Goal: Task Accomplishment & Management: Manage account settings

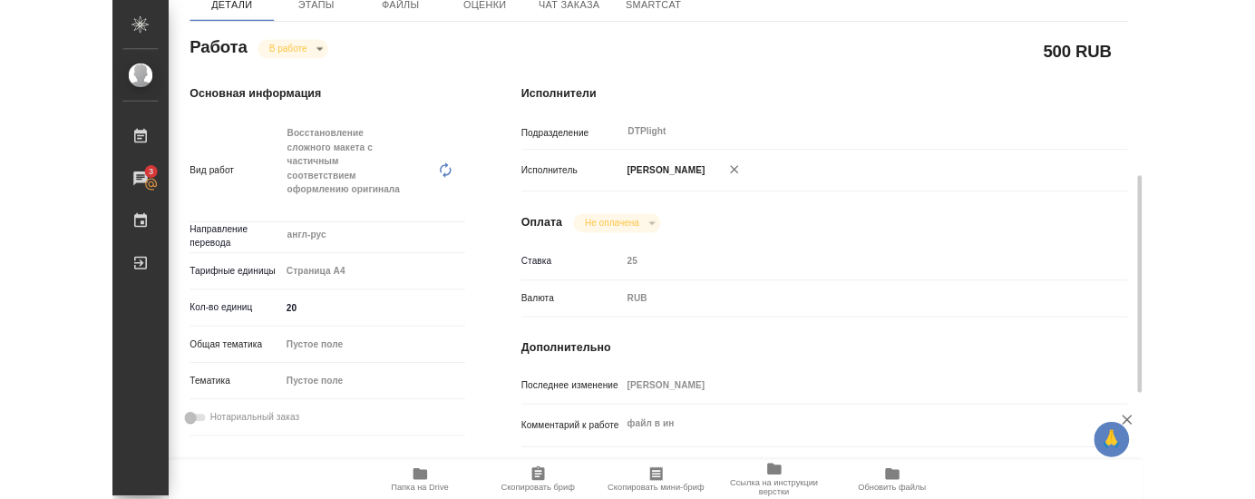
scroll to position [294, 0]
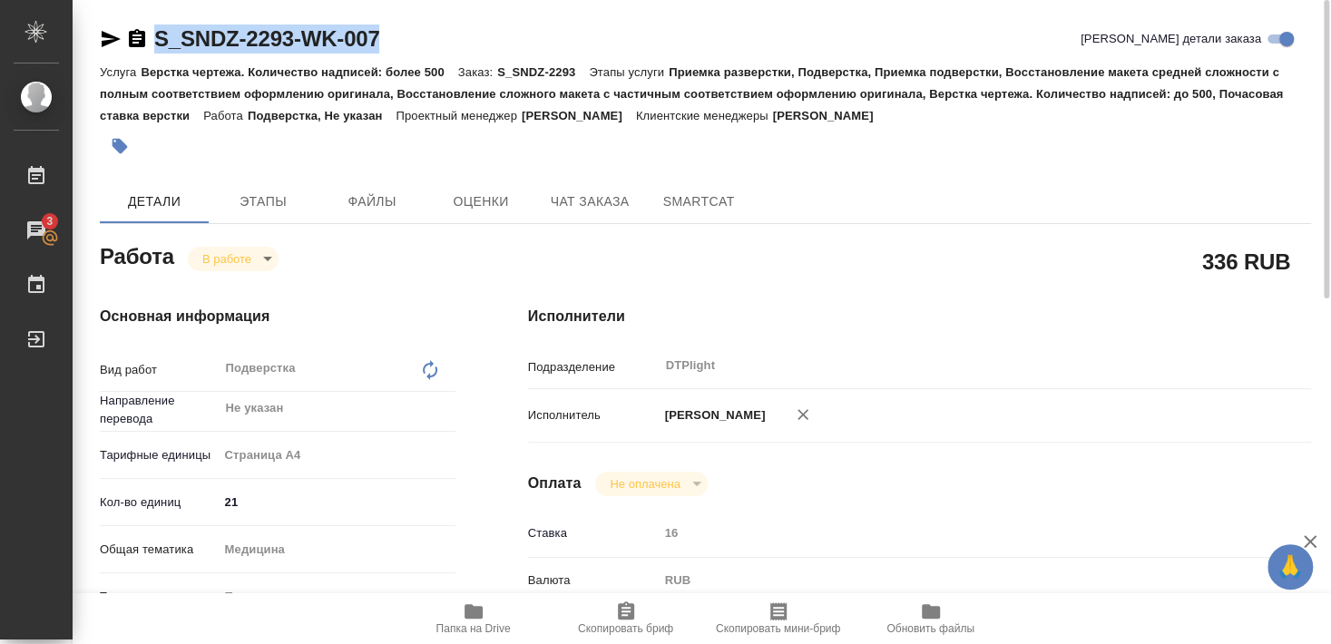
drag, startPoint x: 151, startPoint y: 55, endPoint x: 405, endPoint y: 54, distance: 254.0
click at [405, 54] on div "S_SNDZ-2293-WK-007 Кратко детали заказа" at bounding box center [705, 42] width 1211 height 36
copy link "S_SNDZ-2293-WK-007"
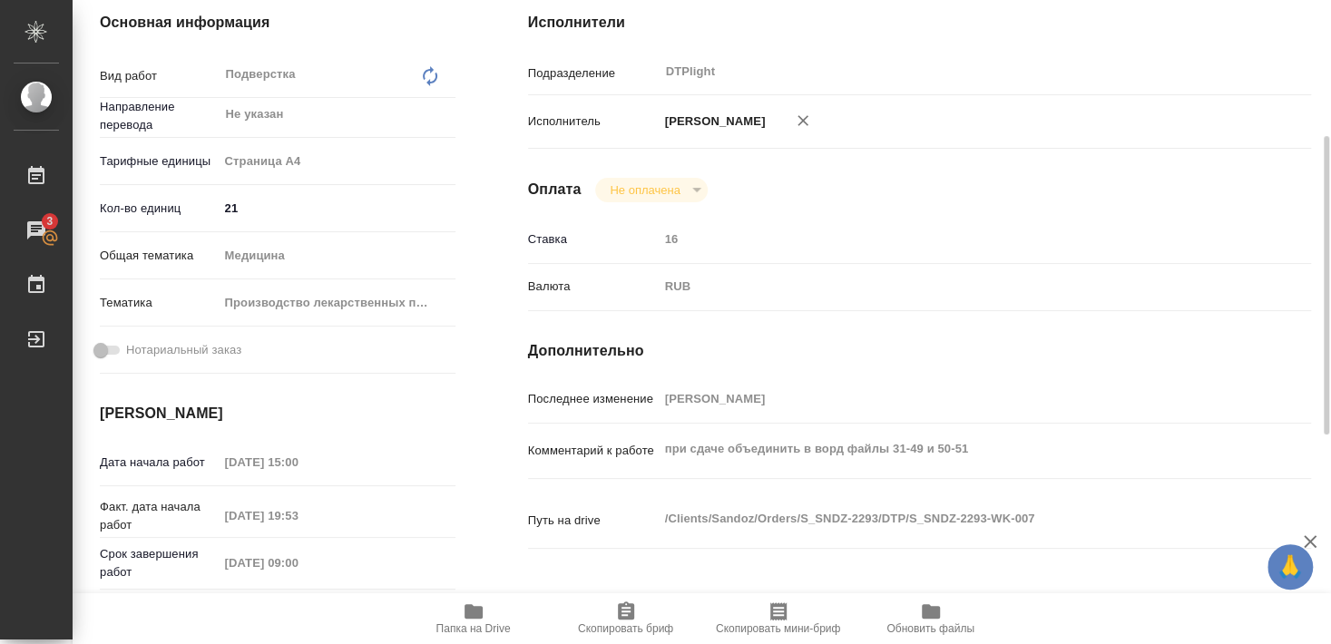
scroll to position [392, 0]
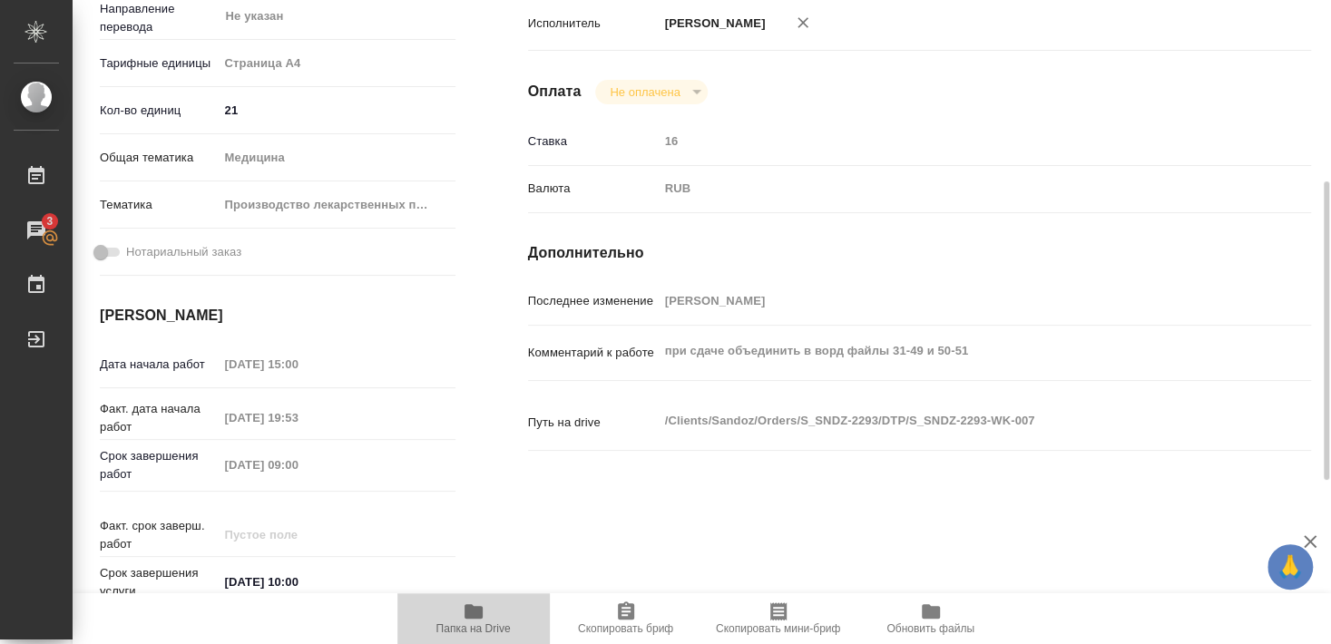
drag, startPoint x: 469, startPoint y: 618, endPoint x: 497, endPoint y: 593, distance: 37.3
click at [468, 619] on icon "button" at bounding box center [474, 611] width 22 height 22
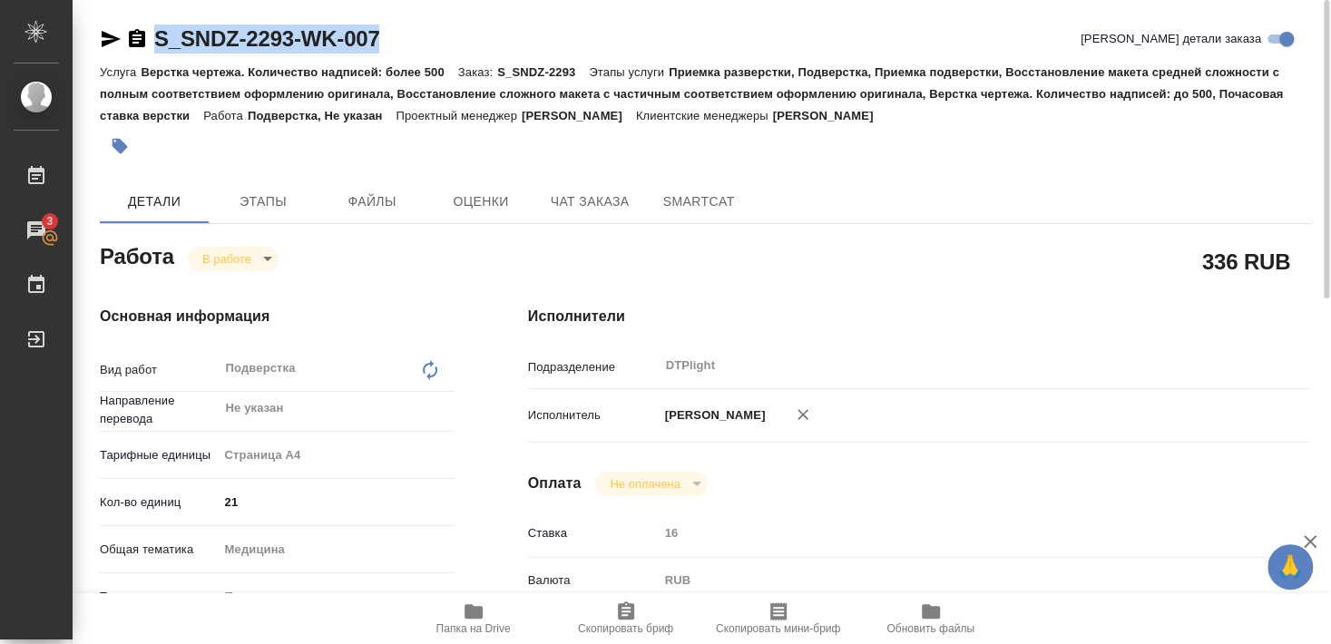
drag, startPoint x: 193, startPoint y: 82, endPoint x: 184, endPoint y: 74, distance: 11.6
click at [193, 81] on div "Услуга Верстка чертежа. Количество надписей: более 500 Заказ: S_SNDZ-2293 Этапы…" at bounding box center [705, 93] width 1211 height 65
drag, startPoint x: 154, startPoint y: 57, endPoint x: 292, endPoint y: 54, distance: 137.9
click at [292, 54] on div "S_SNDZ-2293-WK-007 Кратко детали заказа" at bounding box center [705, 42] width 1211 height 36
copy link "S_SNDZ-2293"
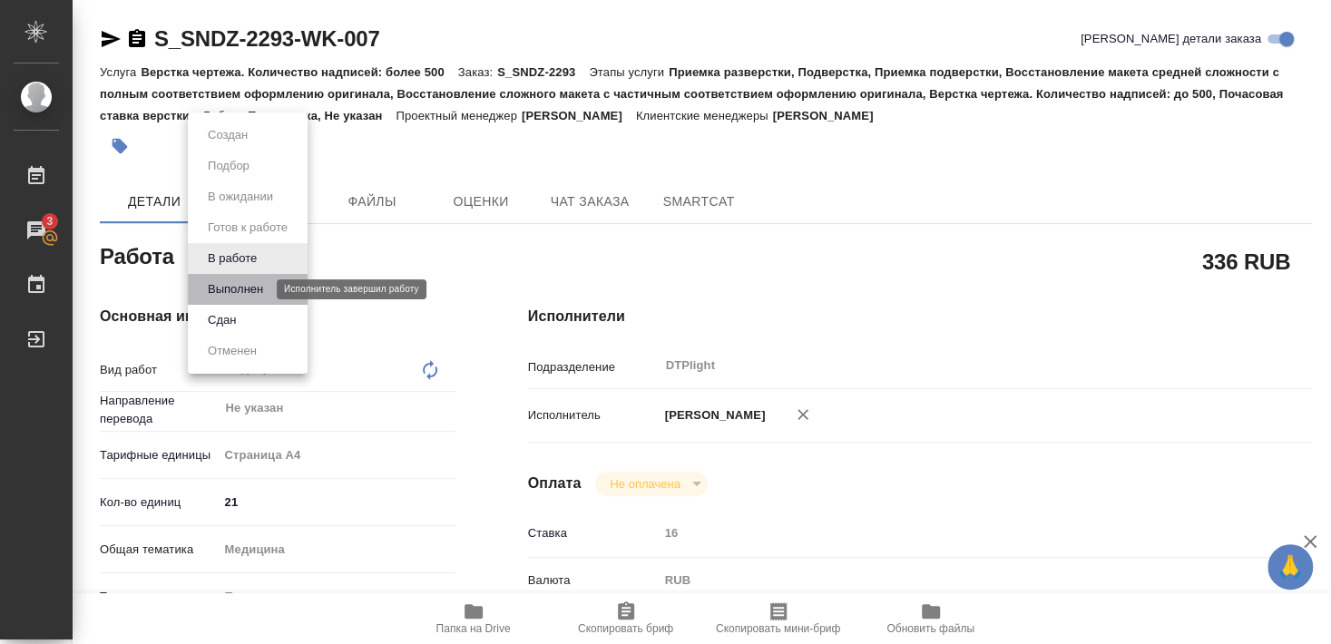
click at [239, 291] on button "Выполнен" at bounding box center [235, 289] width 66 height 20
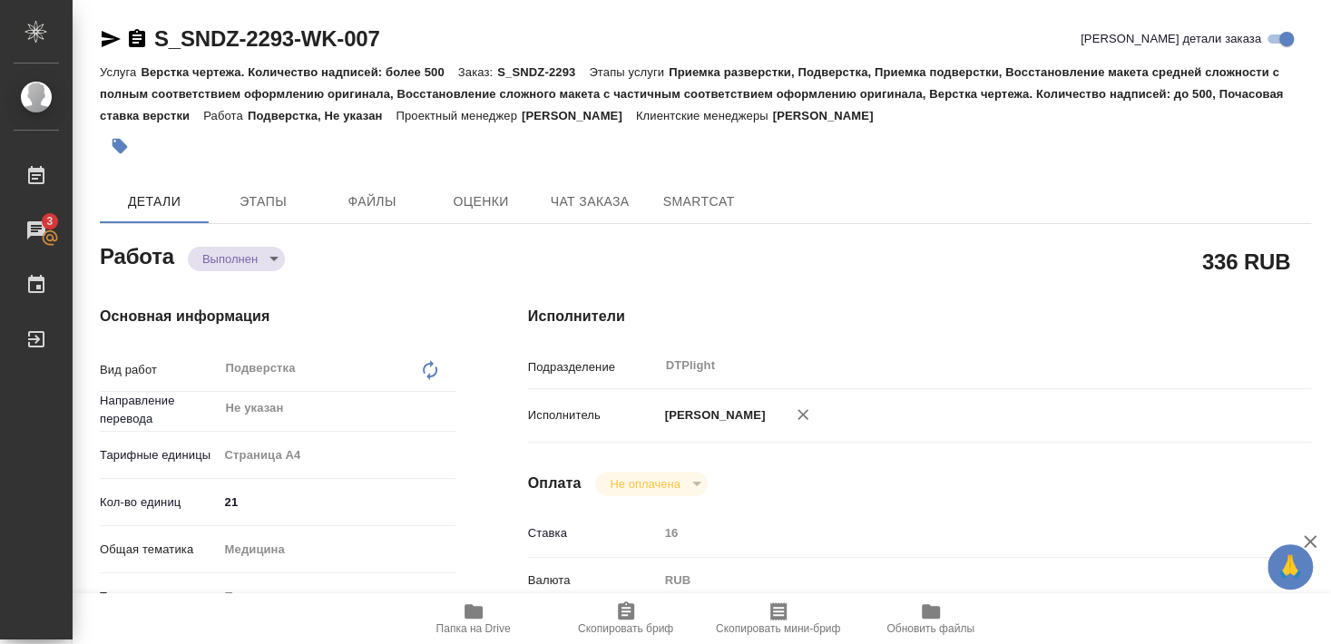
type textarea "x"
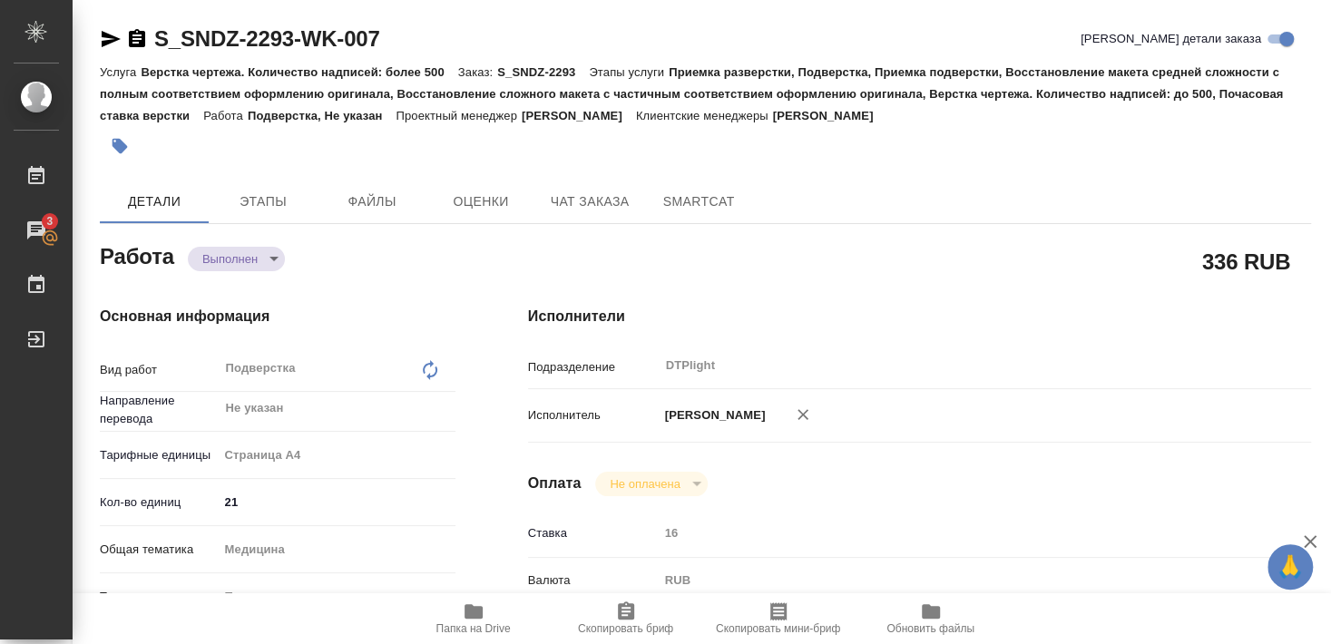
type textarea "x"
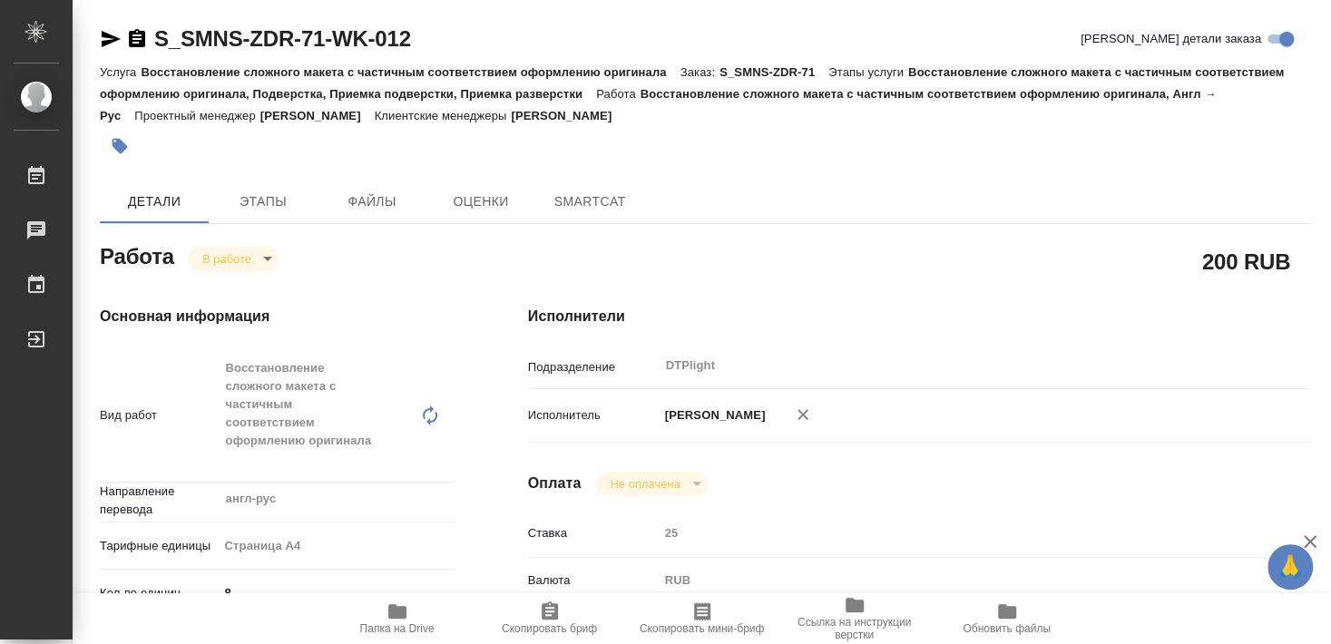
type textarea "x"
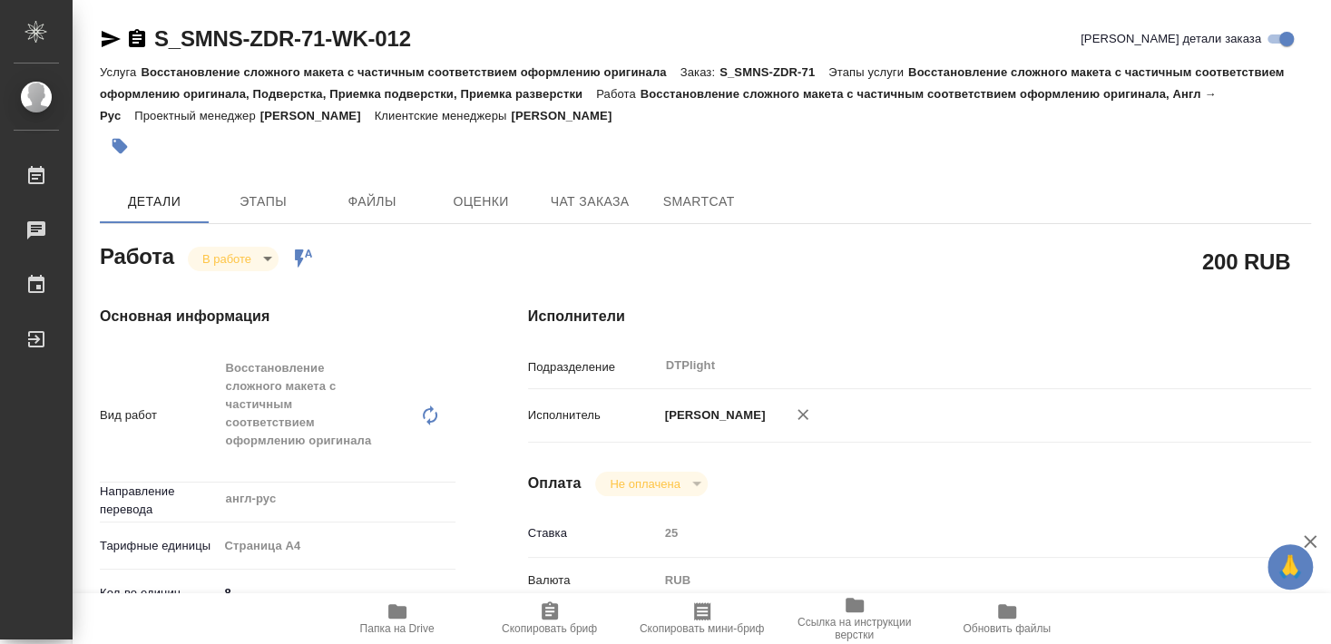
type textarea "x"
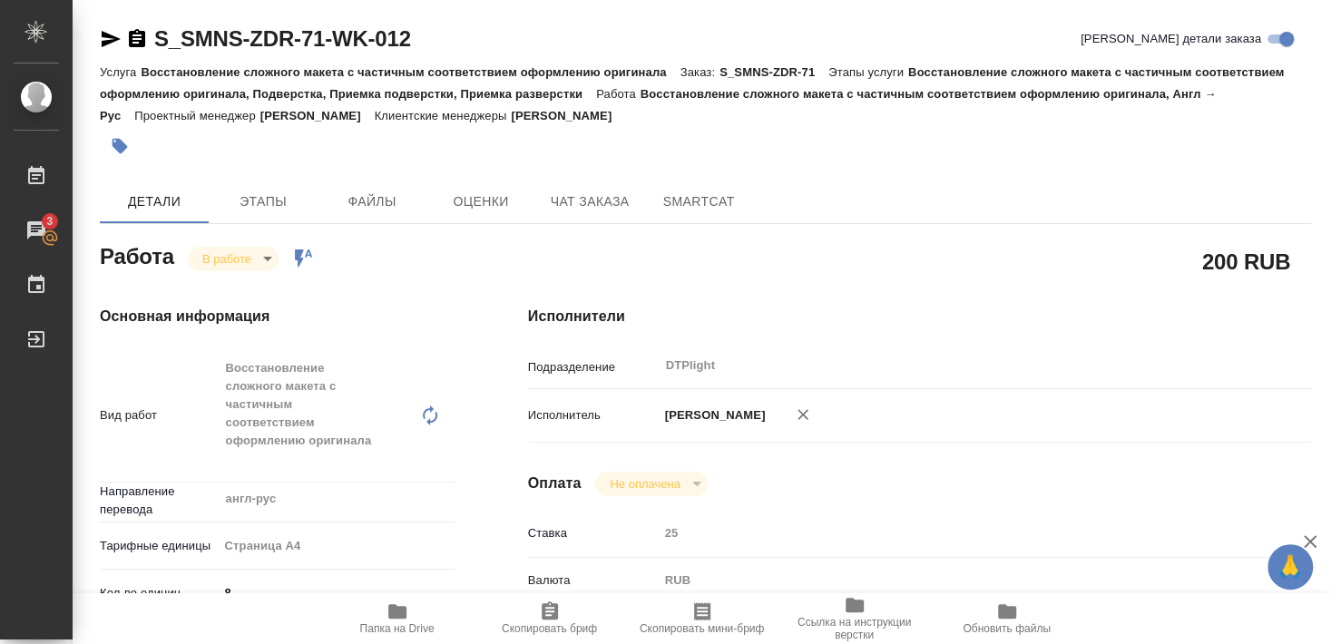
type textarea "x"
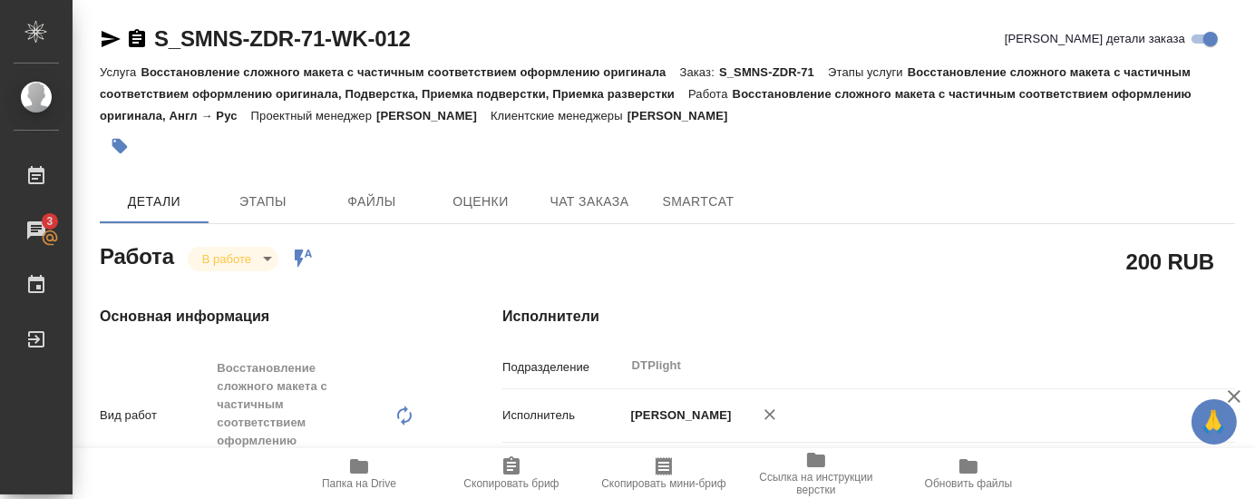
type textarea "x"
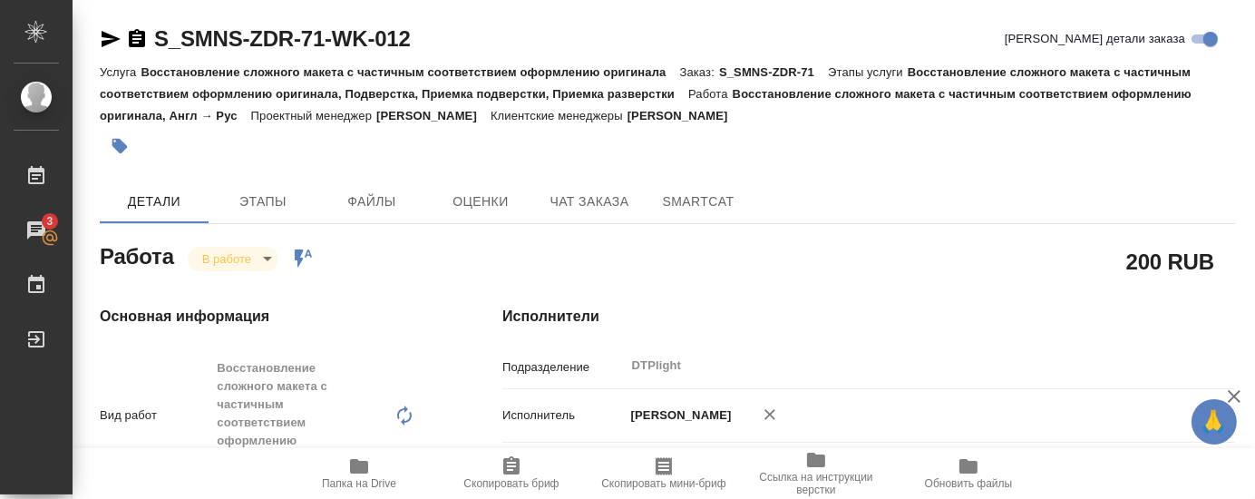
click at [454, 153] on div at bounding box center [478, 146] width 757 height 40
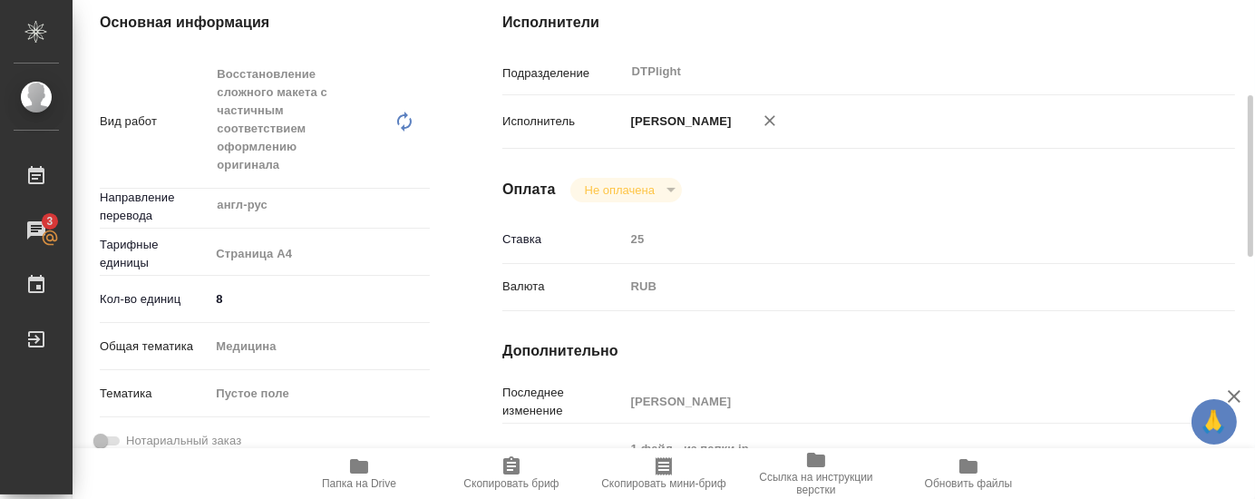
scroll to position [392, 0]
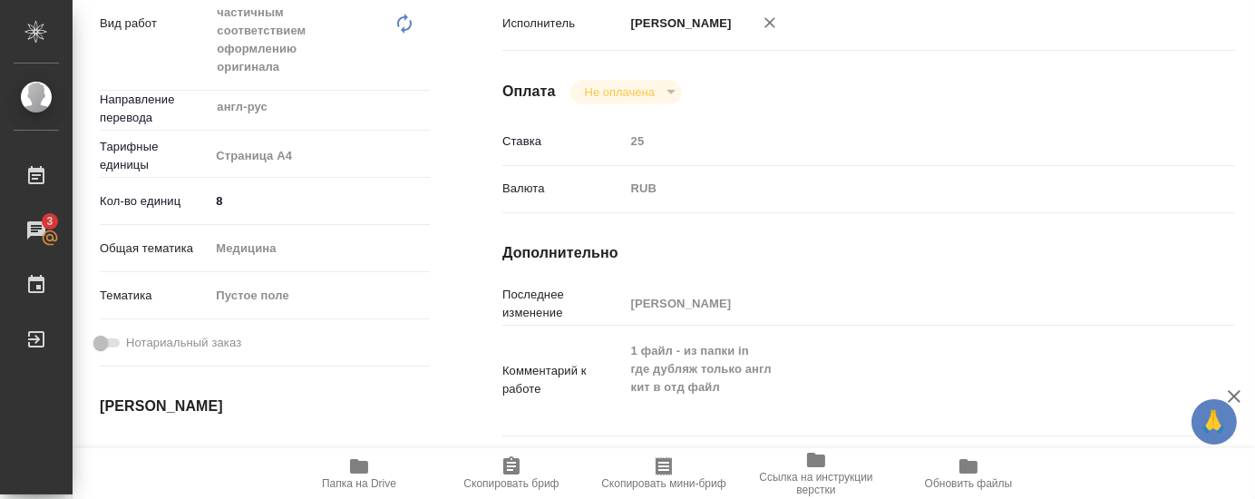
type textarea "x"
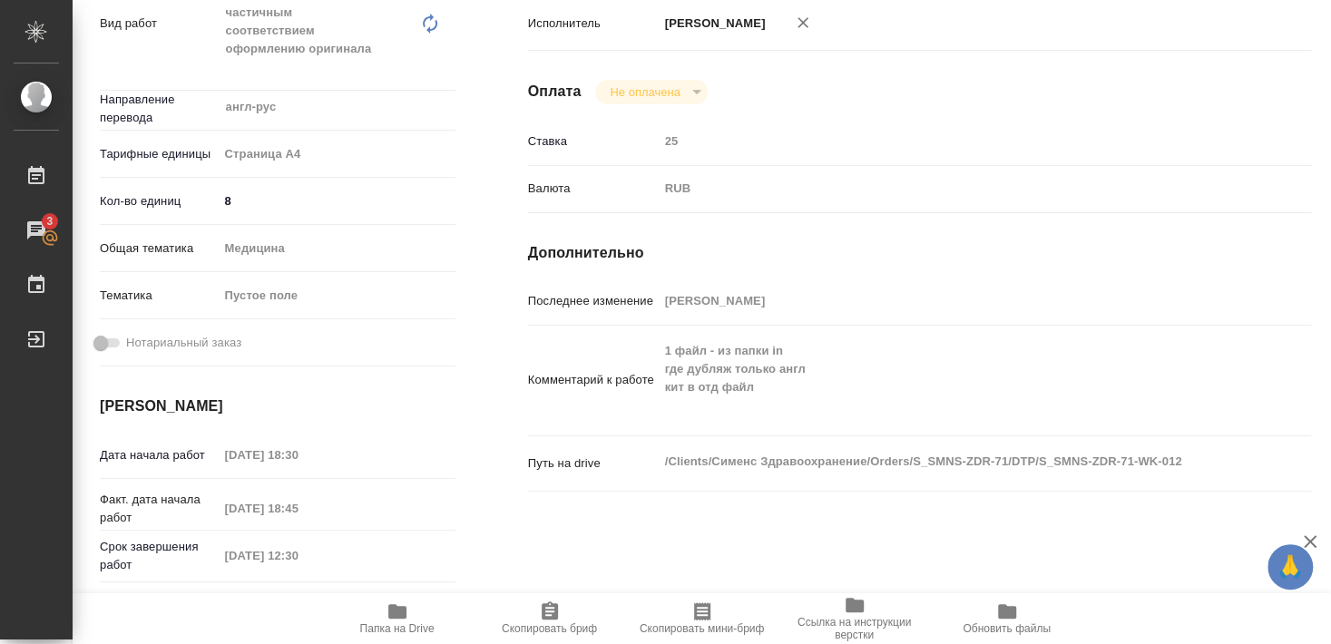
type textarea "x"
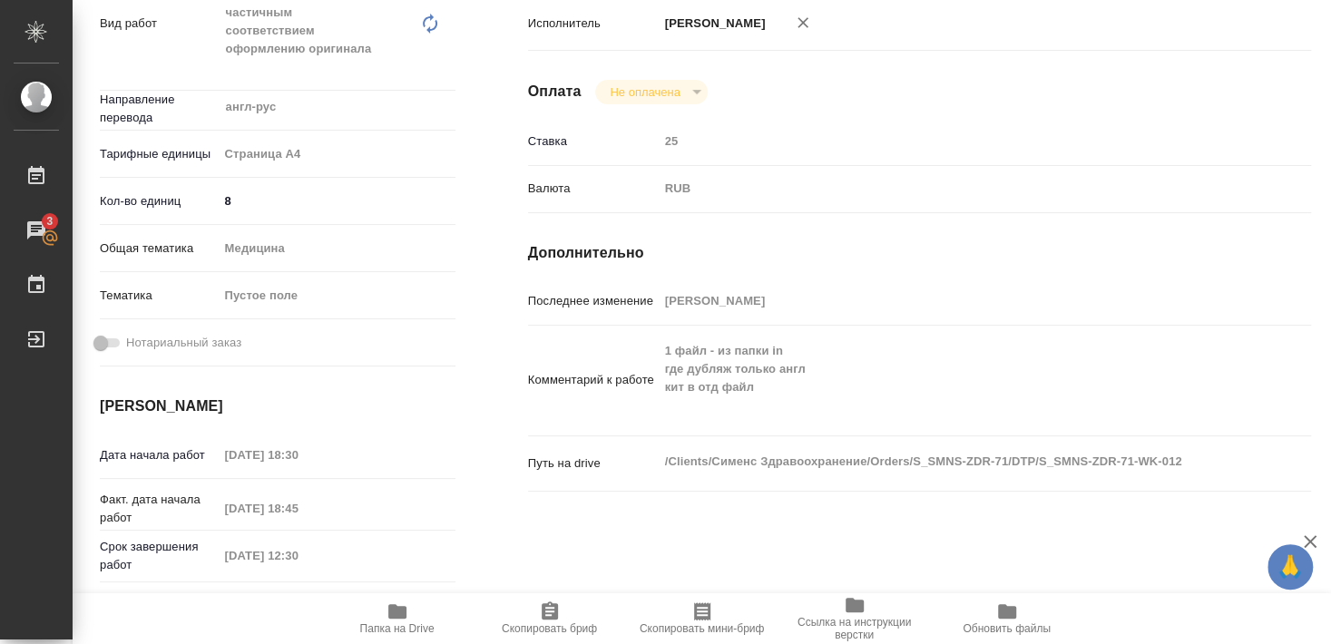
type textarea "x"
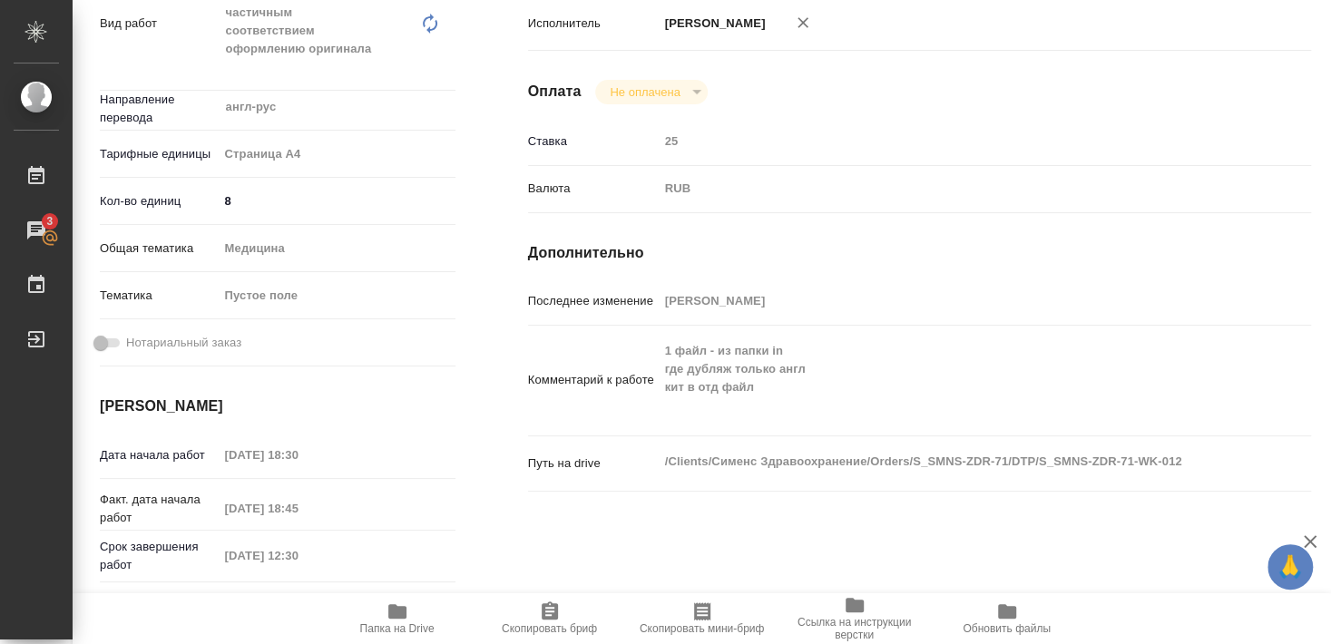
type textarea "x"
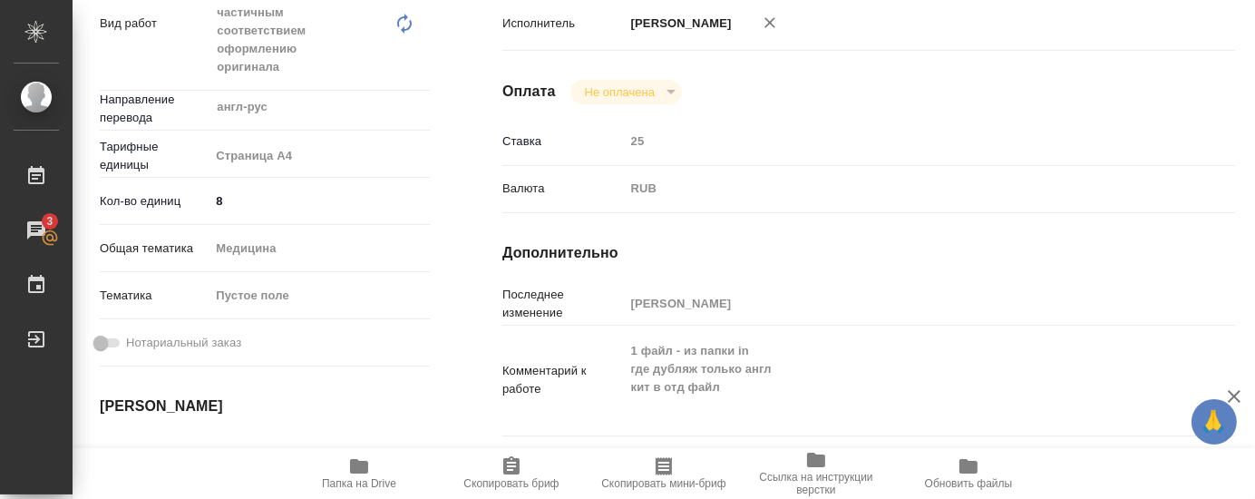
type textarea "x"
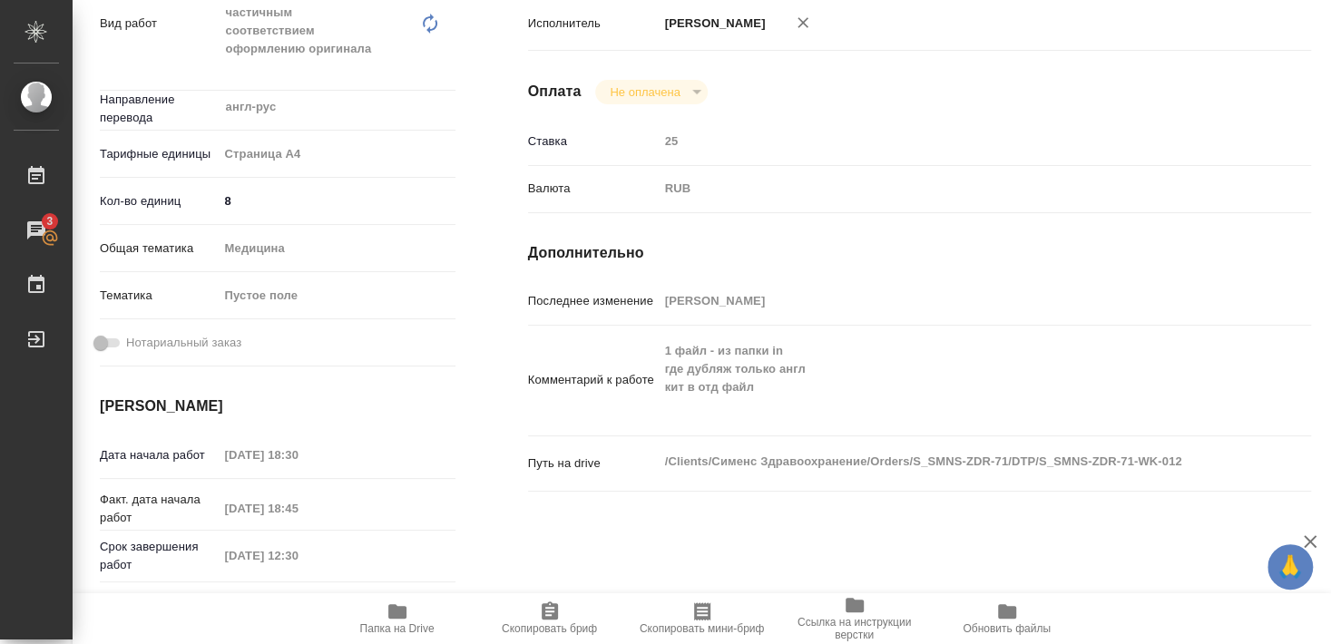
type textarea "x"
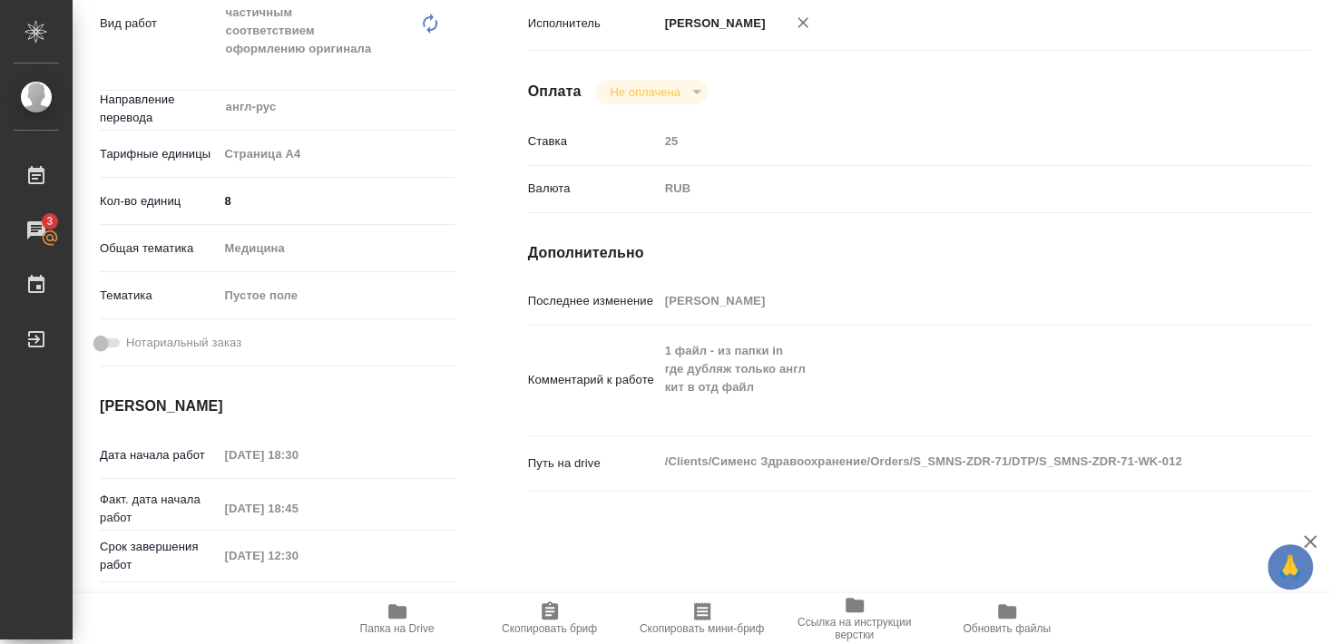
type textarea "x"
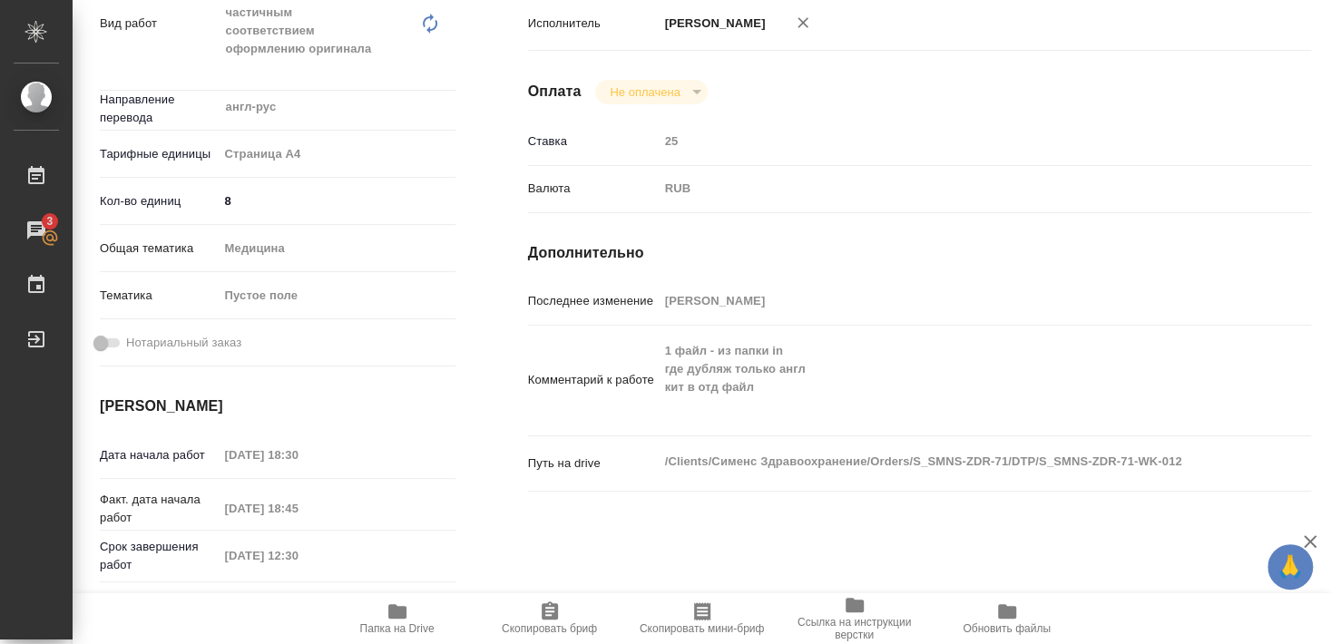
type textarea "x"
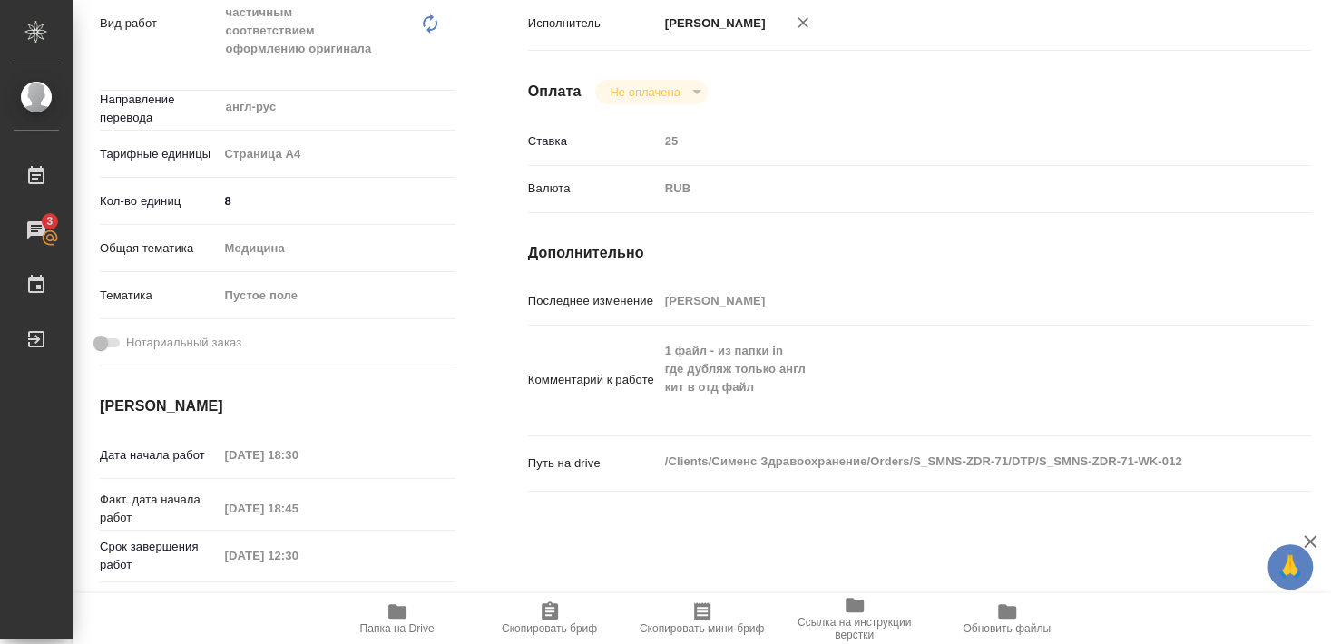
type textarea "x"
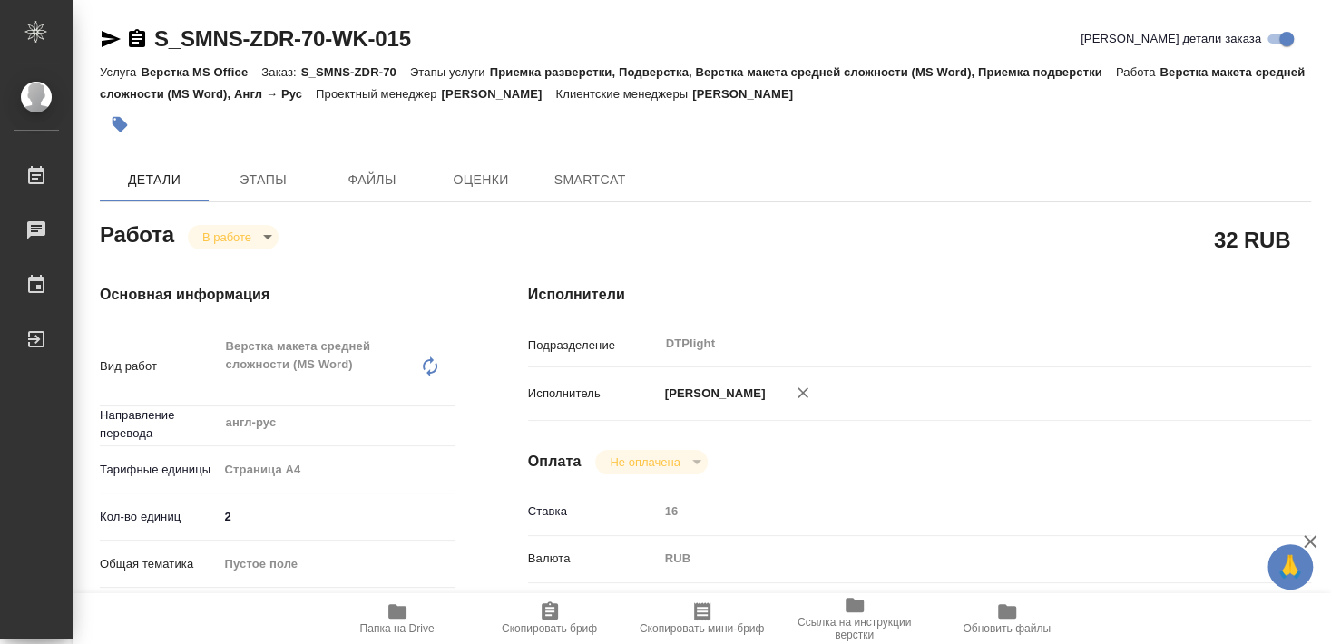
type textarea "x"
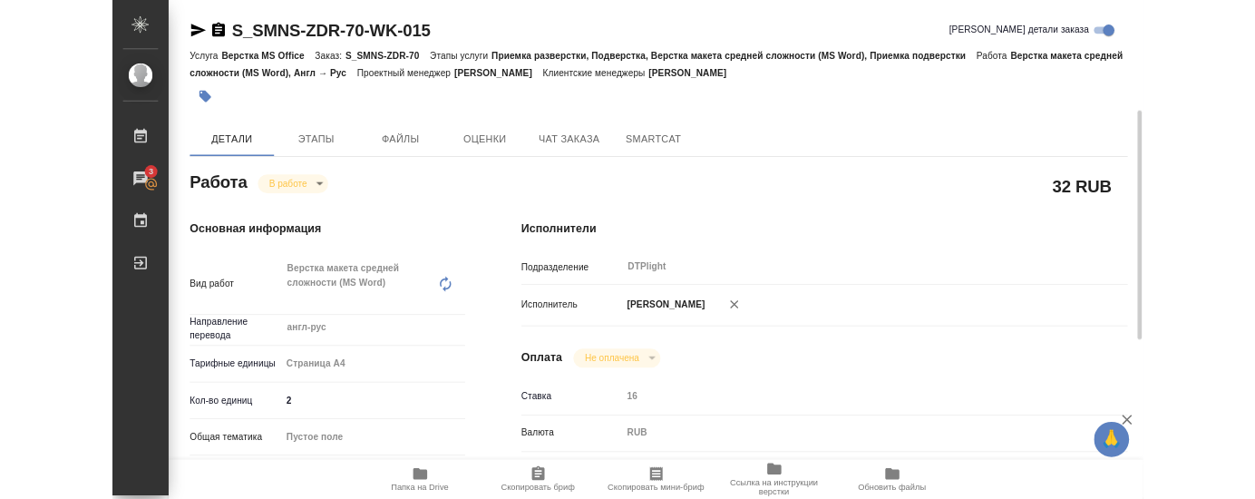
scroll to position [196, 0]
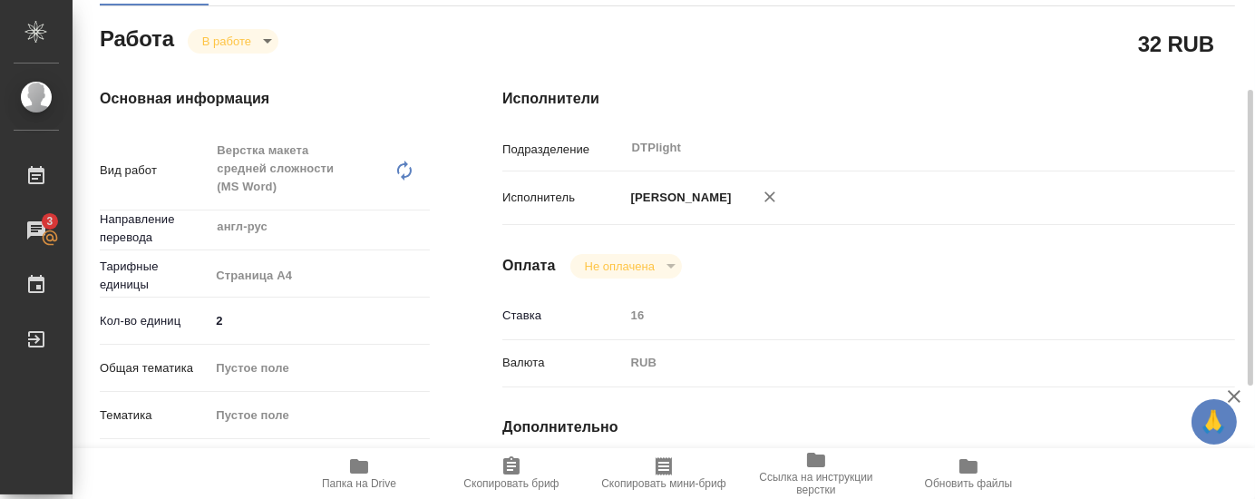
type textarea "x"
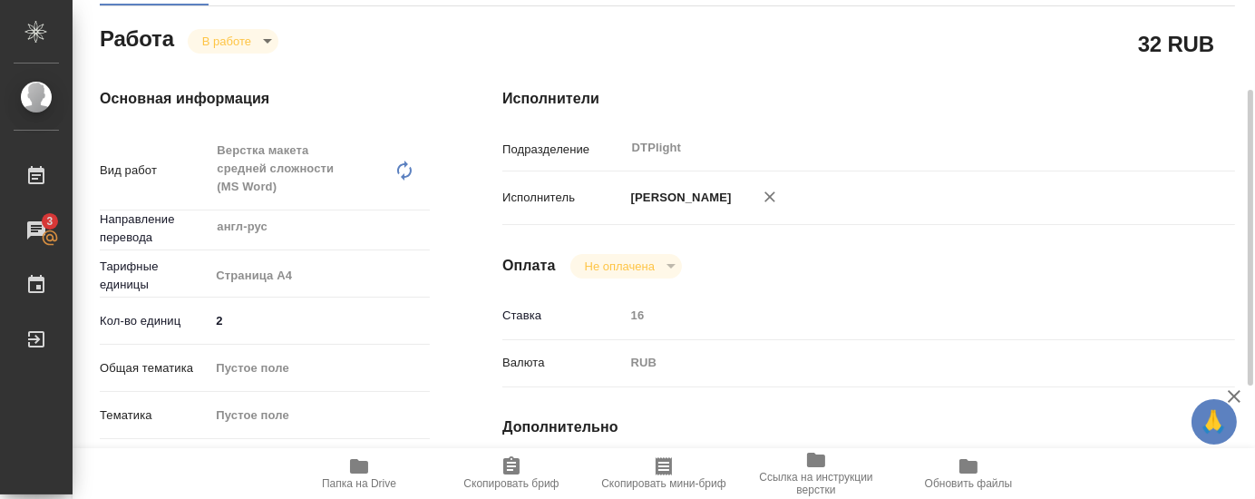
type textarea "x"
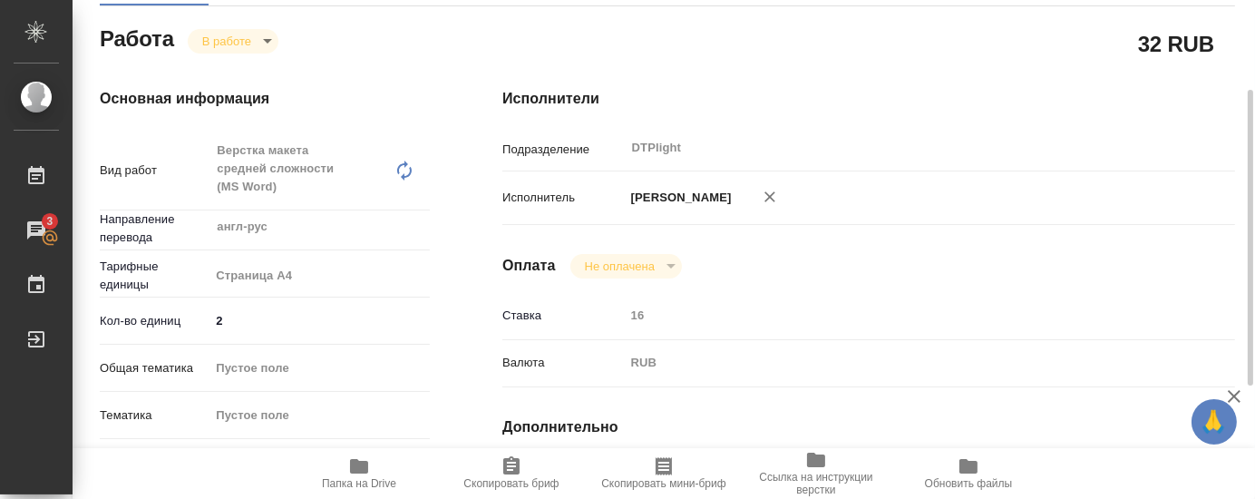
type textarea "x"
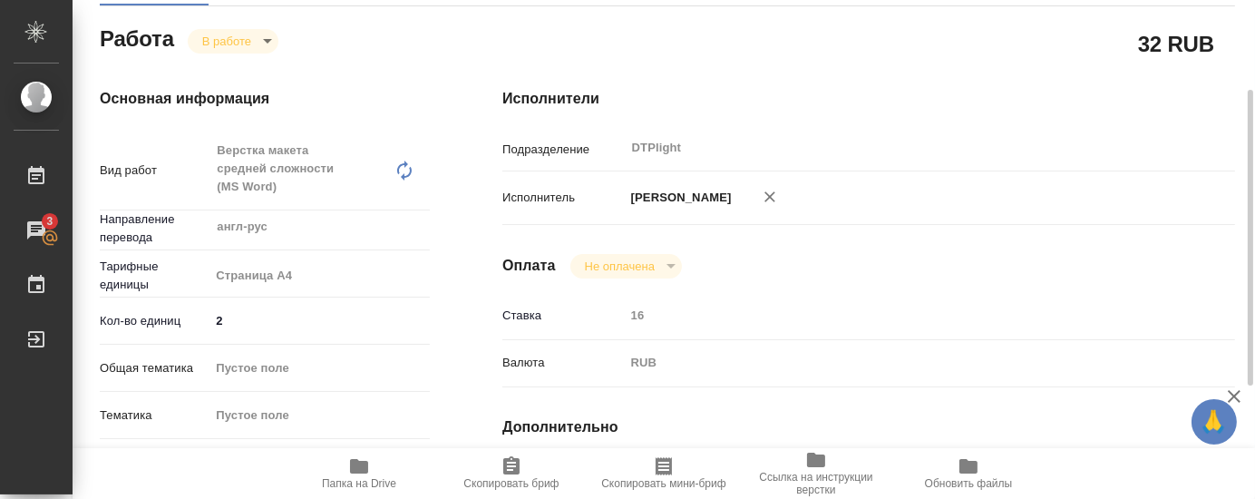
type textarea "x"
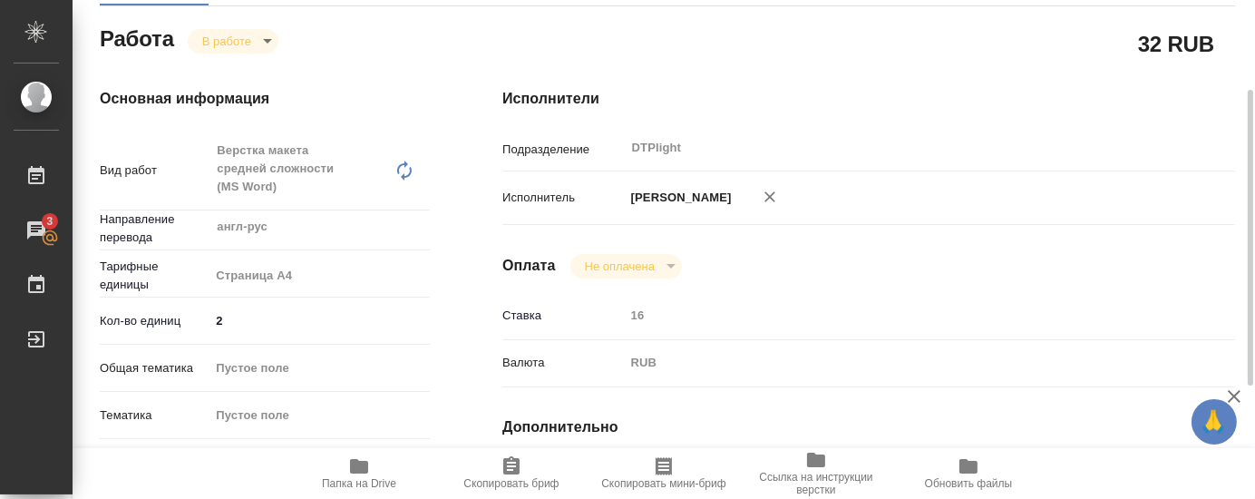
type textarea "x"
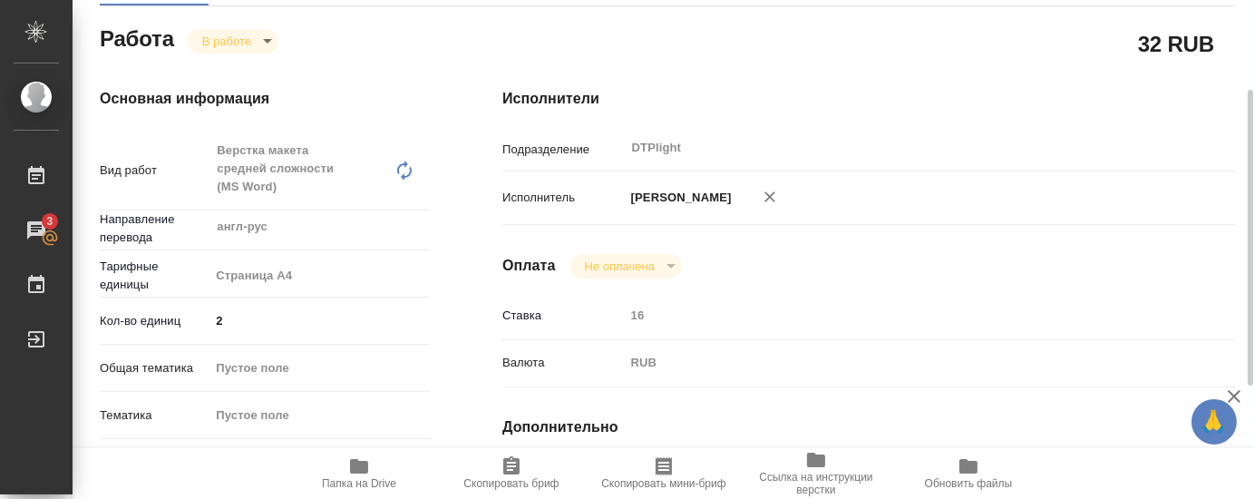
type textarea "x"
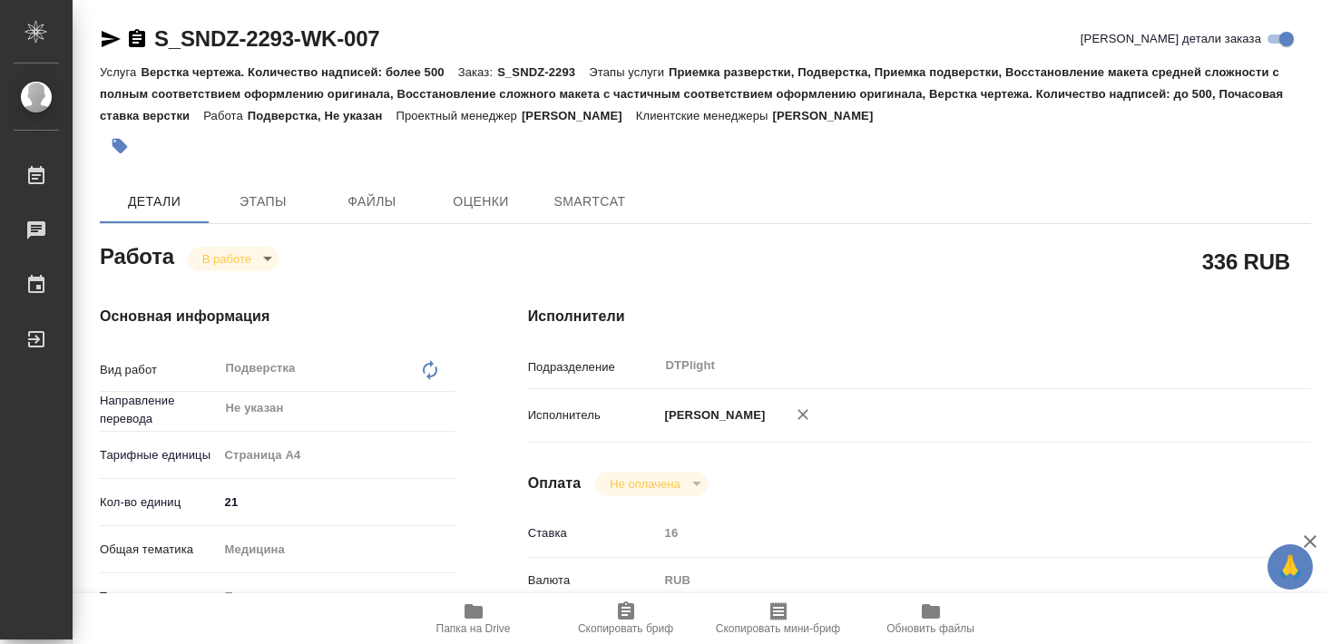
type textarea "x"
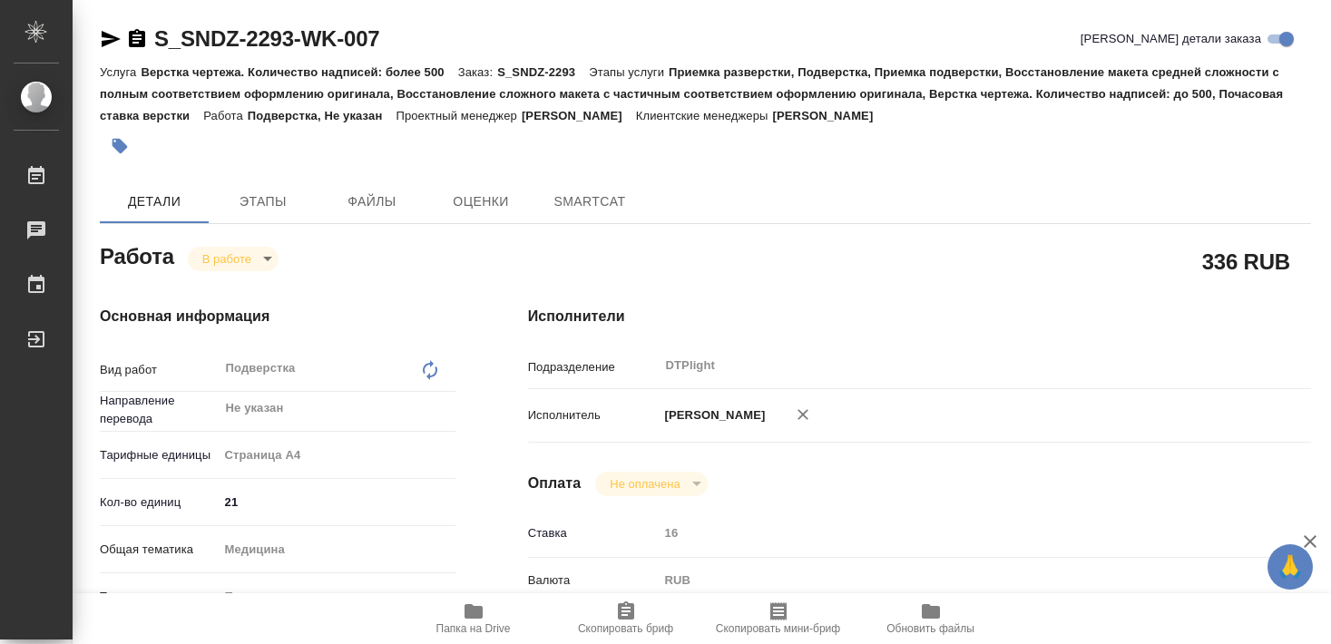
type textarea "x"
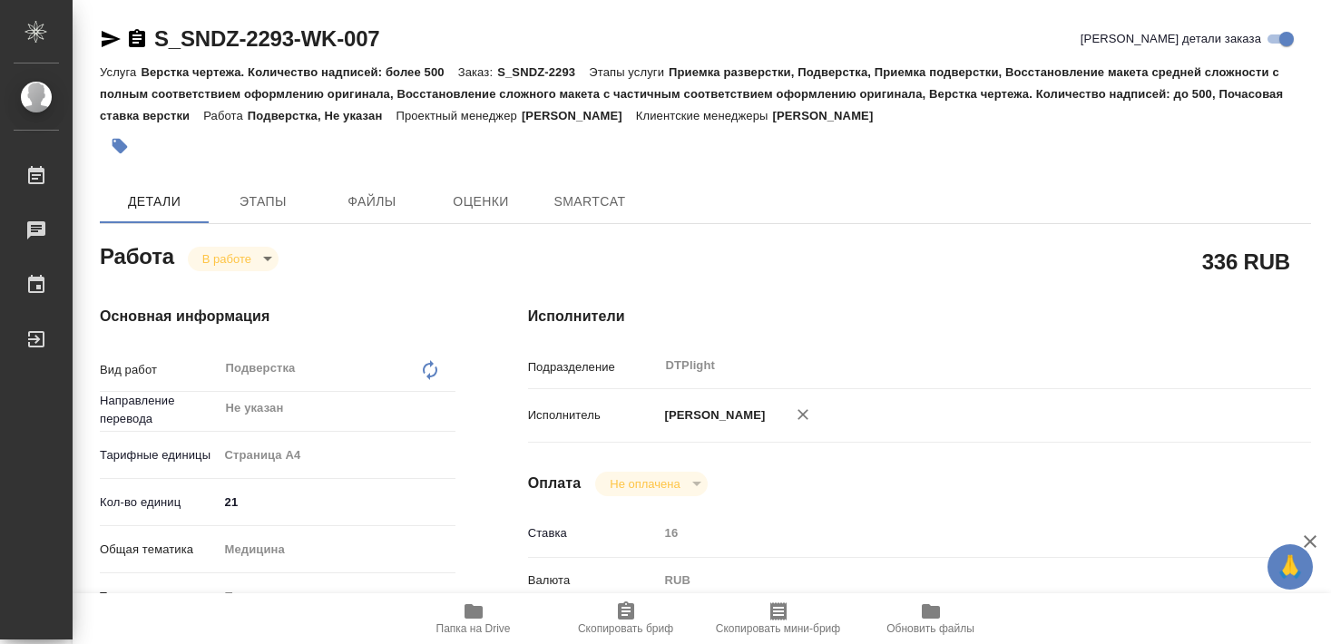
type textarea "x"
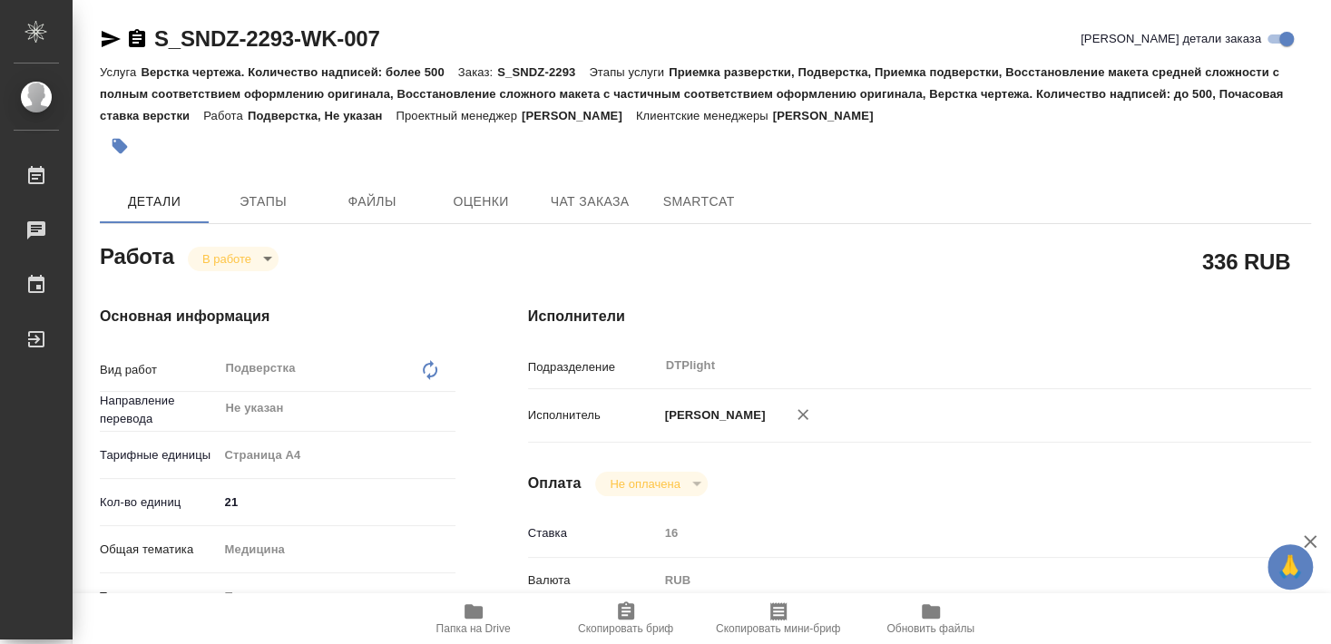
type textarea "x"
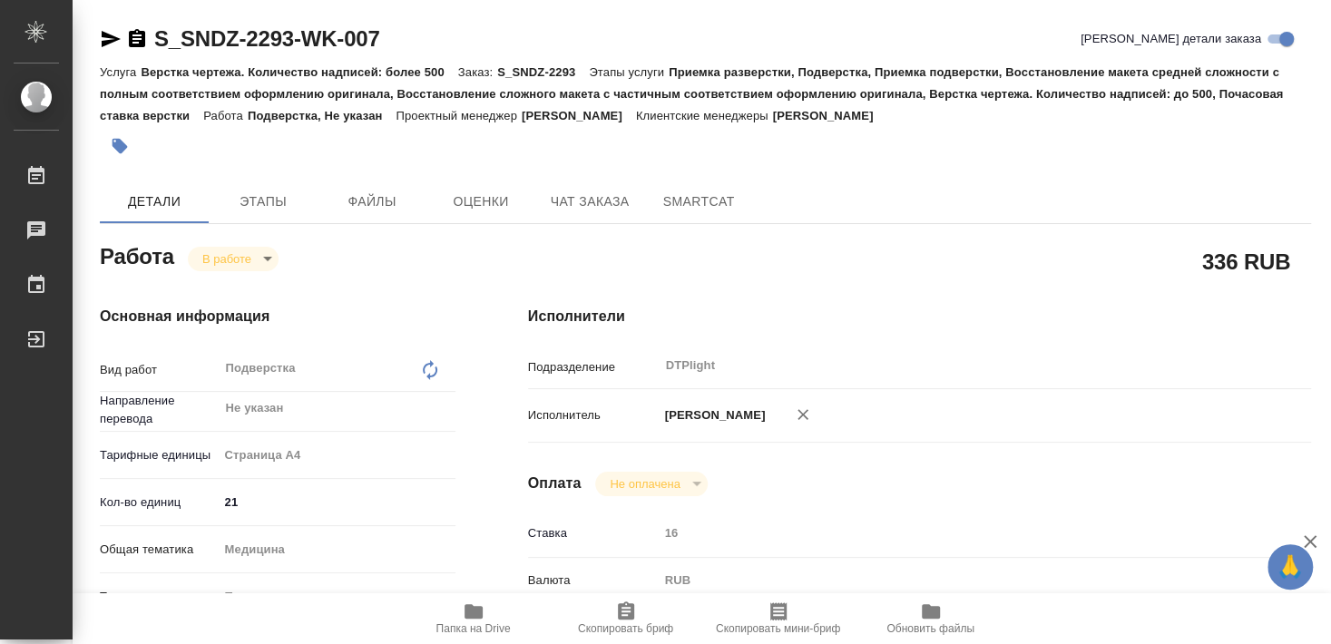
type textarea "x"
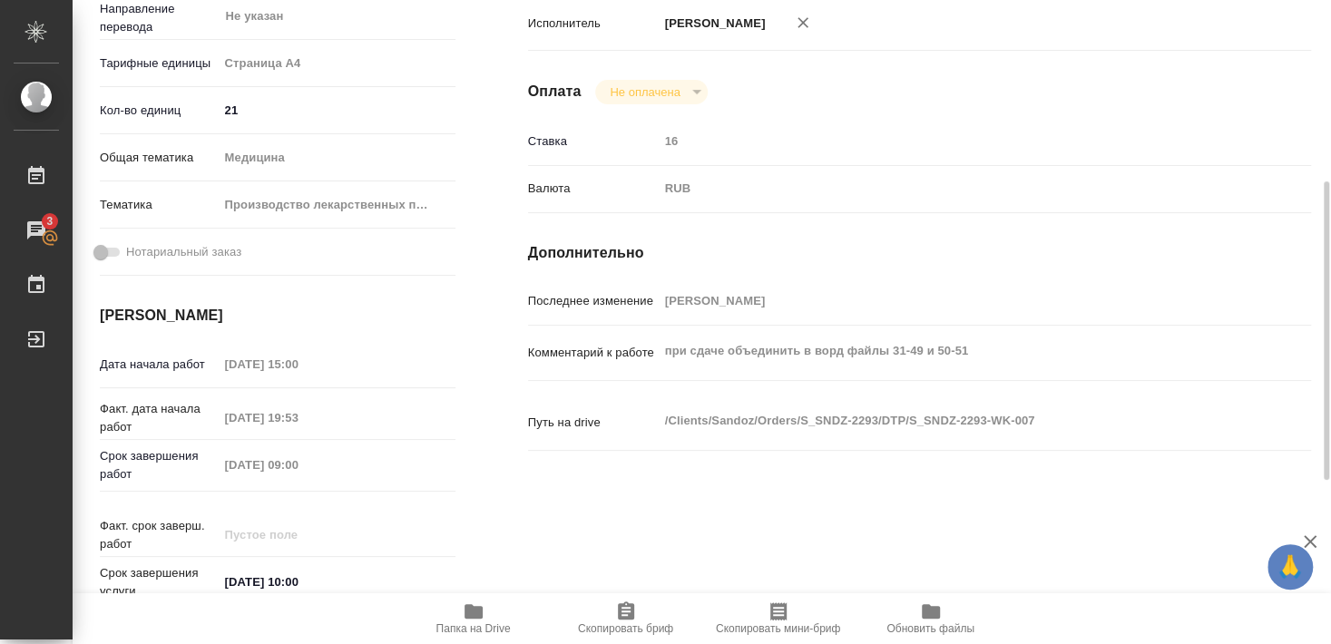
scroll to position [294, 0]
